Goal: Information Seeking & Learning: Learn about a topic

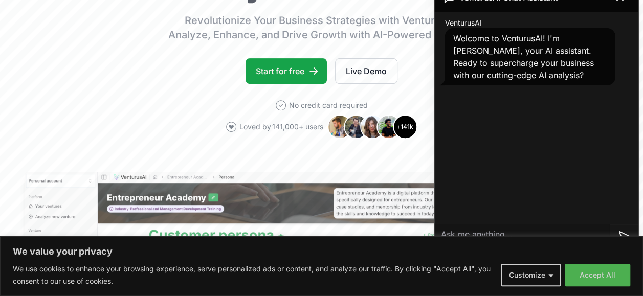
scroll to position [158, 0]
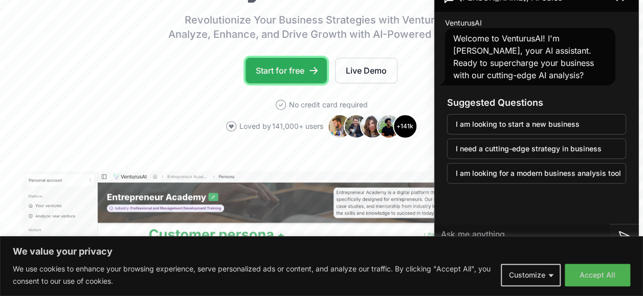
click at [310, 59] on link "Start for free" at bounding box center [286, 71] width 81 height 26
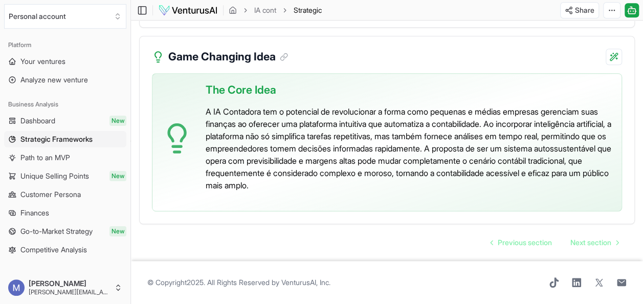
scroll to position [2352, 0]
click at [581, 237] on span "Next section" at bounding box center [591, 242] width 41 height 10
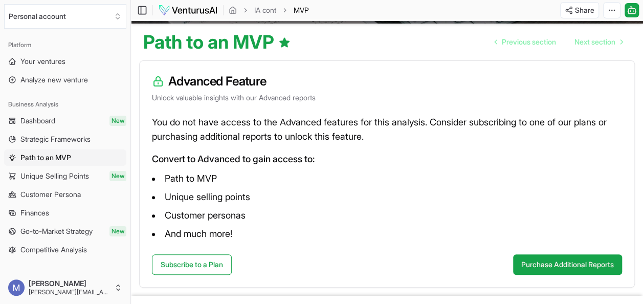
scroll to position [126, 0]
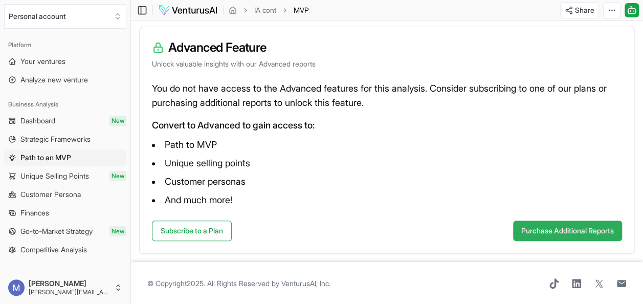
click at [538, 238] on button "Purchase Additional Reports" at bounding box center [567, 231] width 109 height 20
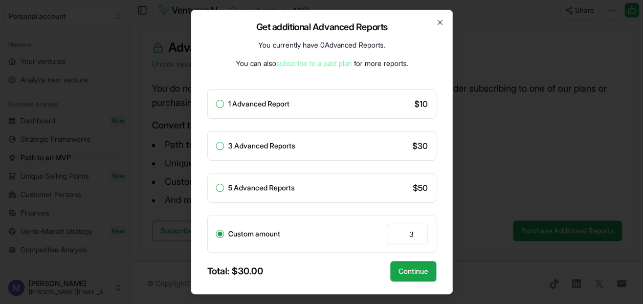
click at [350, 233] on div "Custom amount 3" at bounding box center [321, 234] width 229 height 38
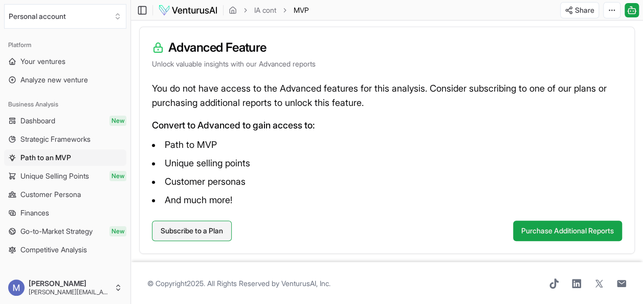
click at [187, 235] on link "Subscribe to a Plan" at bounding box center [192, 231] width 80 height 20
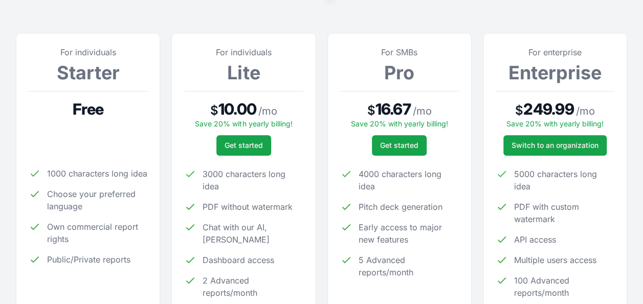
scroll to position [134, 0]
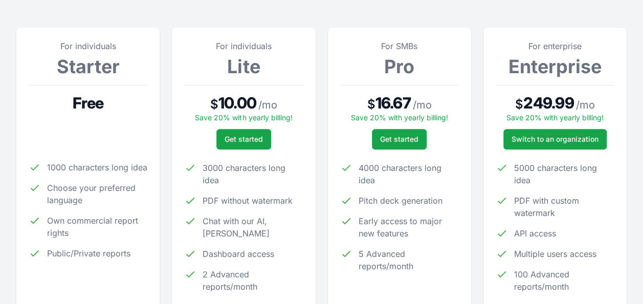
click at [91, 208] on ul "1000 characters long idea Choose your preferred language Own commercial report …" at bounding box center [88, 210] width 119 height 98
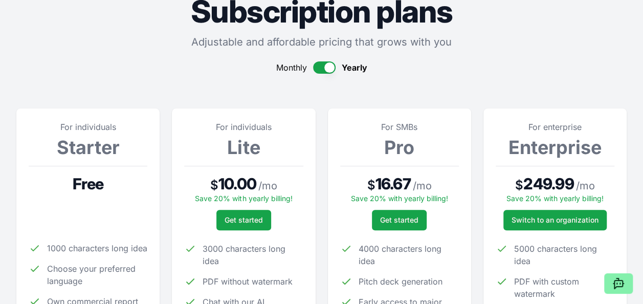
scroll to position [0, 0]
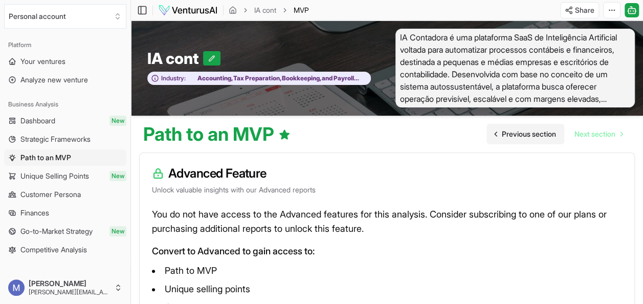
click at [494, 126] on link "Previous section" at bounding box center [526, 134] width 78 height 20
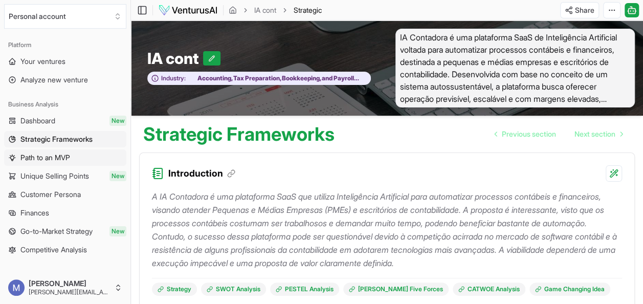
click at [65, 157] on span "Path to an MVP" at bounding box center [45, 157] width 50 height 10
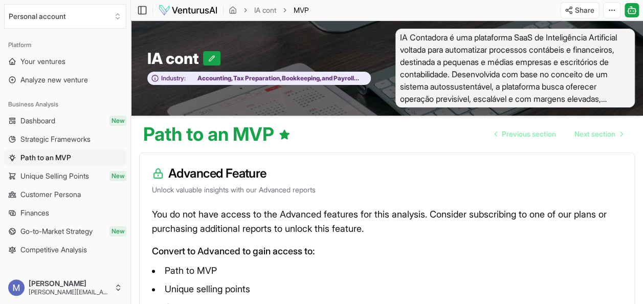
scroll to position [126, 0]
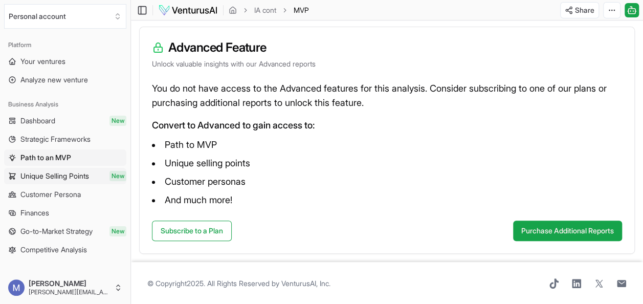
click at [49, 181] on link "Unique Selling Points New" at bounding box center [65, 176] width 122 height 16
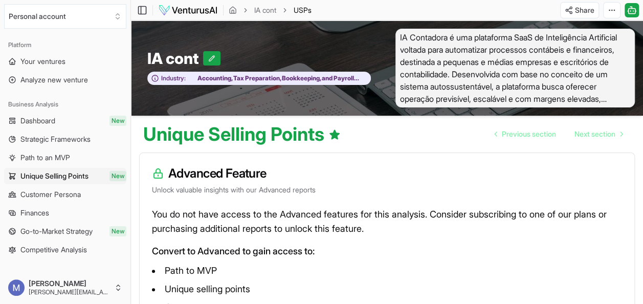
scroll to position [126, 0]
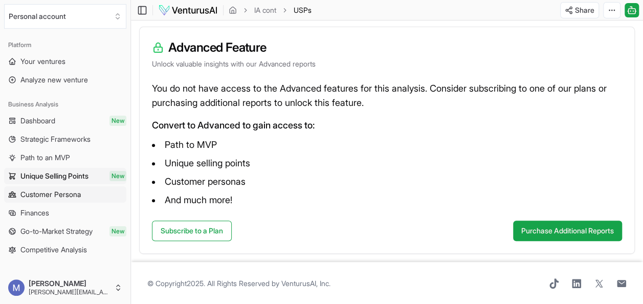
click at [66, 188] on link "Customer Persona" at bounding box center [65, 194] width 122 height 16
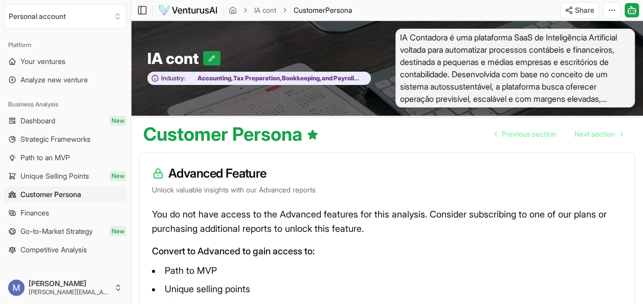
scroll to position [126, 0]
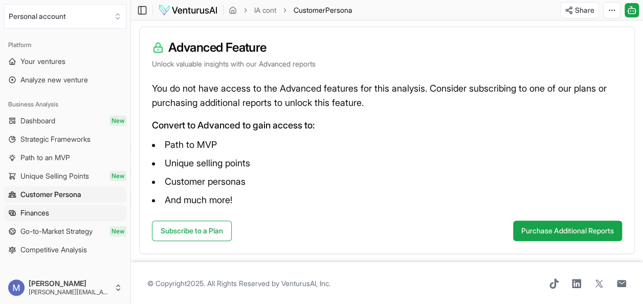
click at [42, 207] on link "Finances" at bounding box center [65, 213] width 122 height 16
click at [68, 236] on link "Go-to-Market Strategy New" at bounding box center [65, 231] width 122 height 16
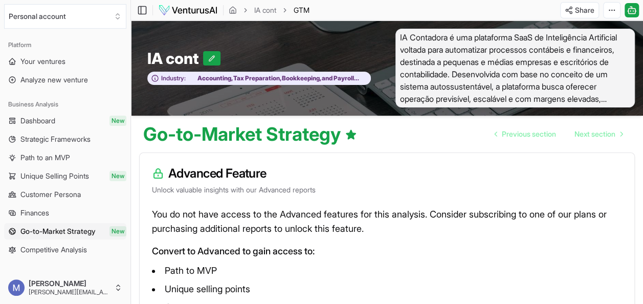
scroll to position [126, 0]
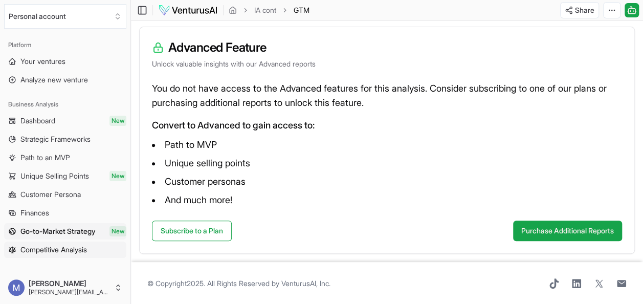
click at [74, 252] on span "Competitive Analysis" at bounding box center [53, 250] width 67 height 10
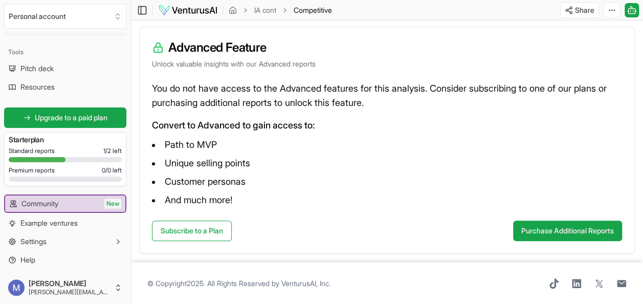
scroll to position [222, 0]
click at [77, 244] on button "Settings" at bounding box center [65, 241] width 122 height 16
click at [86, 245] on button "Settings" at bounding box center [65, 241] width 122 height 16
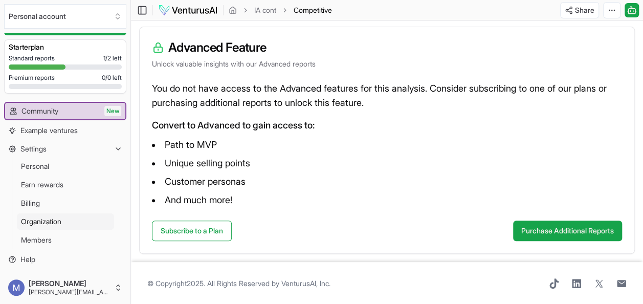
scroll to position [0, 0]
